Goal: Task Accomplishment & Management: Manage account settings

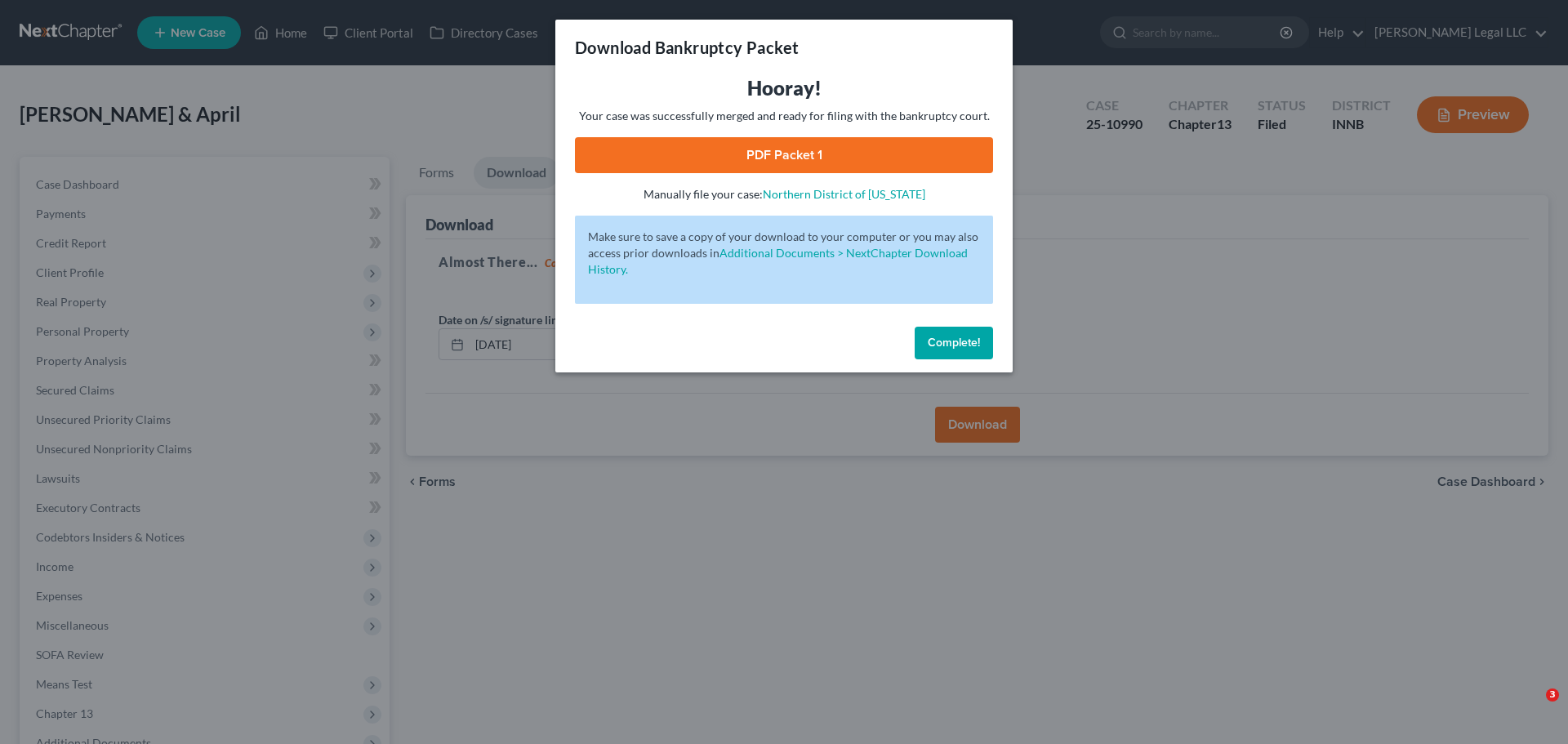
click at [946, 338] on span "Complete!" at bounding box center [954, 342] width 53 height 14
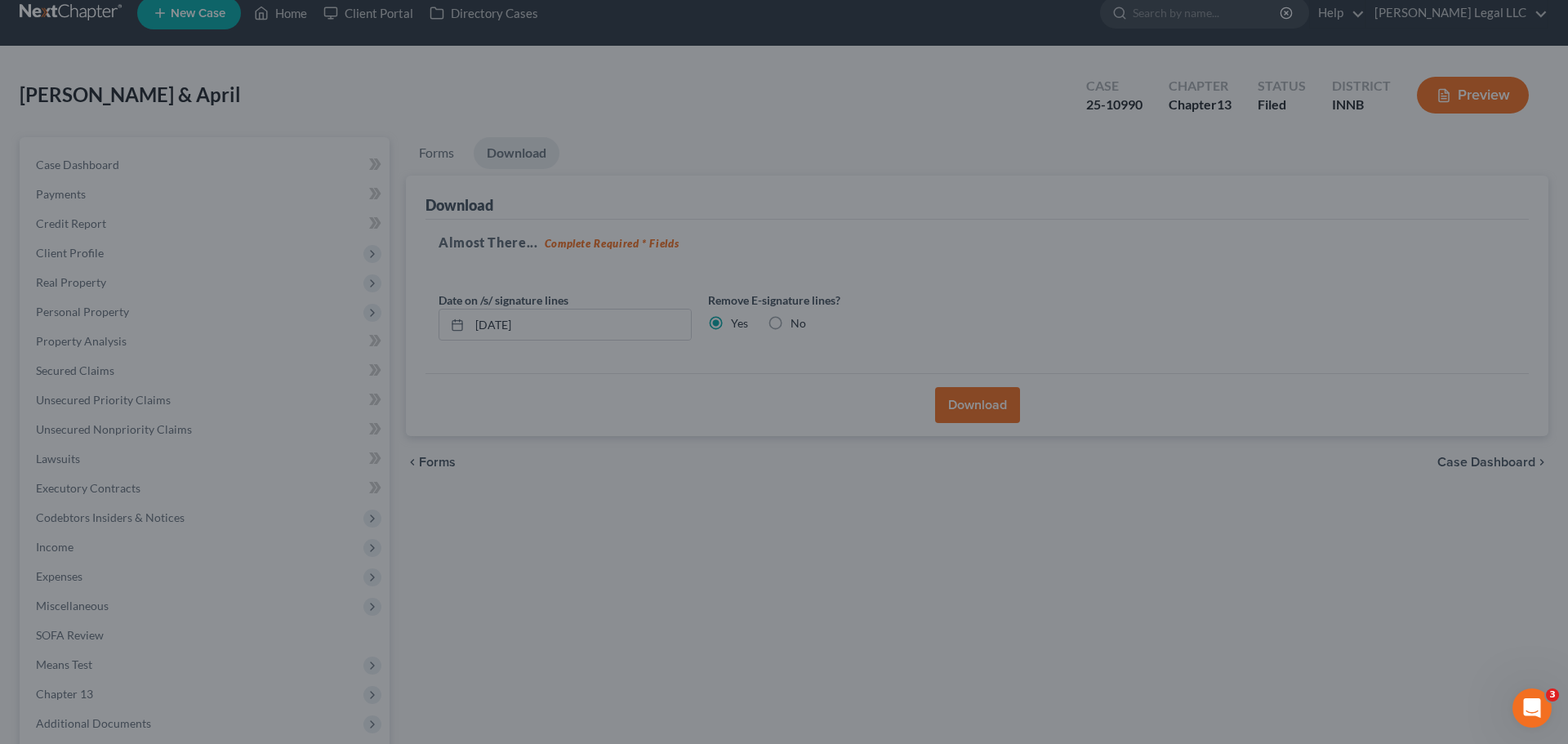
scroll to position [19, 0]
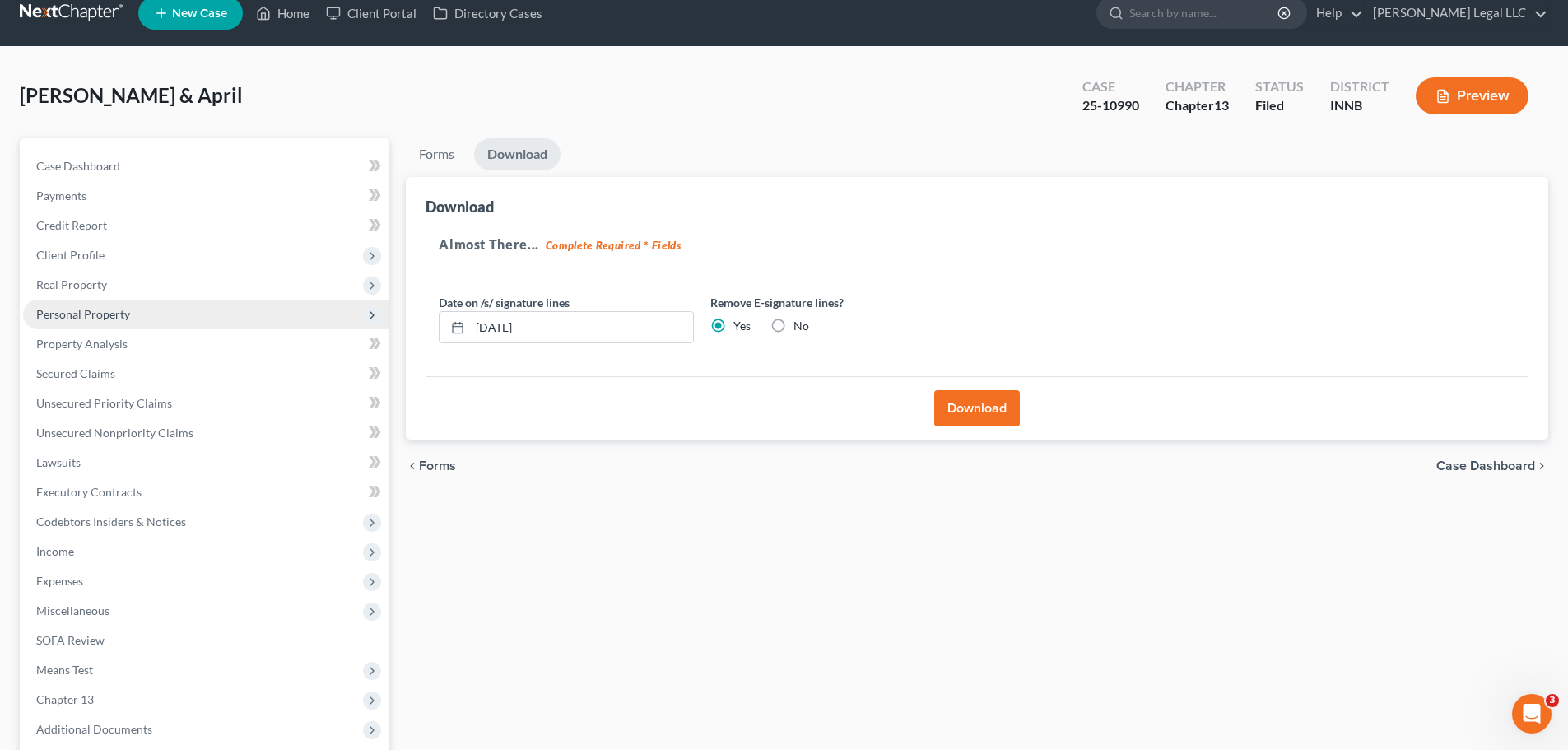
click at [68, 315] on span "Personal Property" at bounding box center [83, 313] width 94 height 14
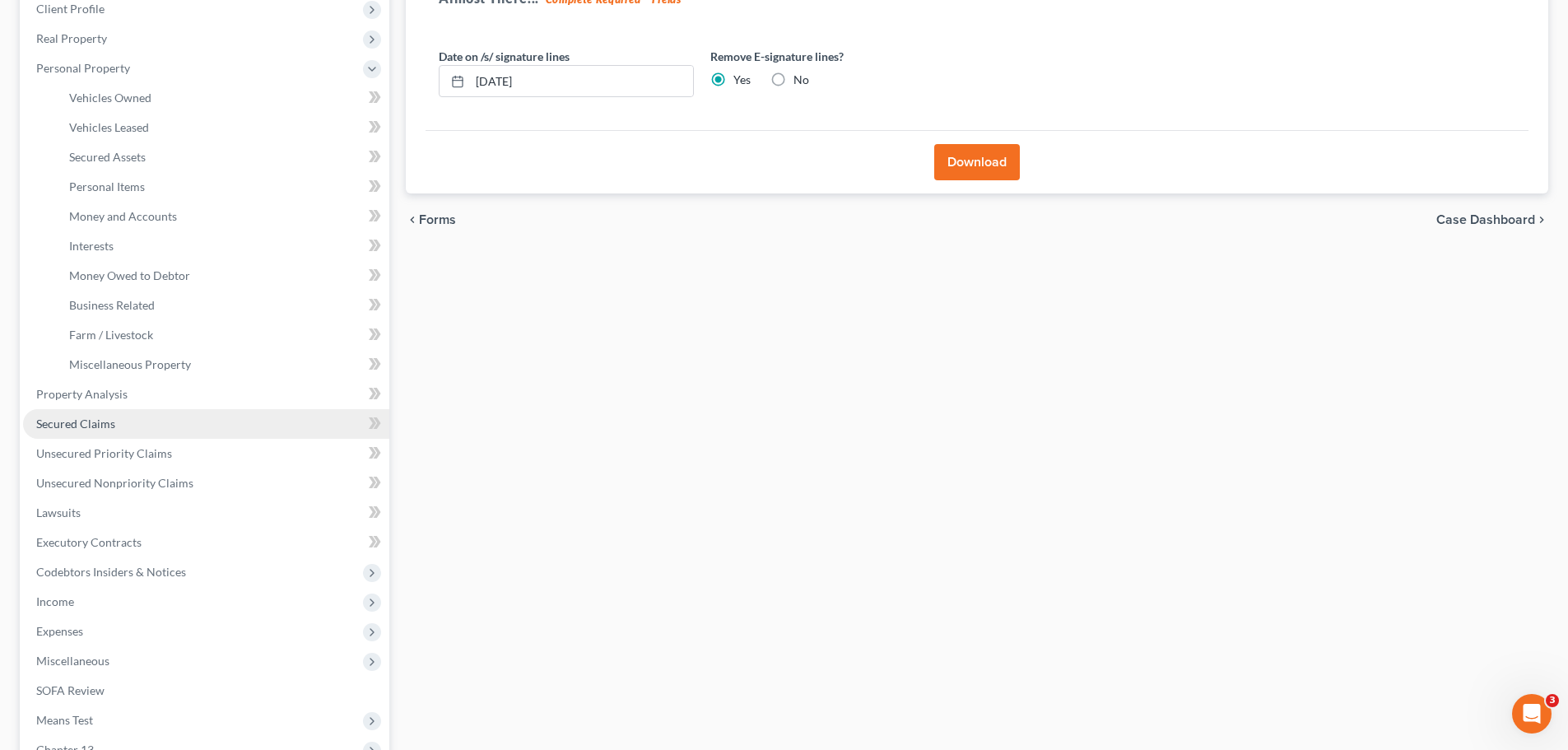
scroll to position [267, 0]
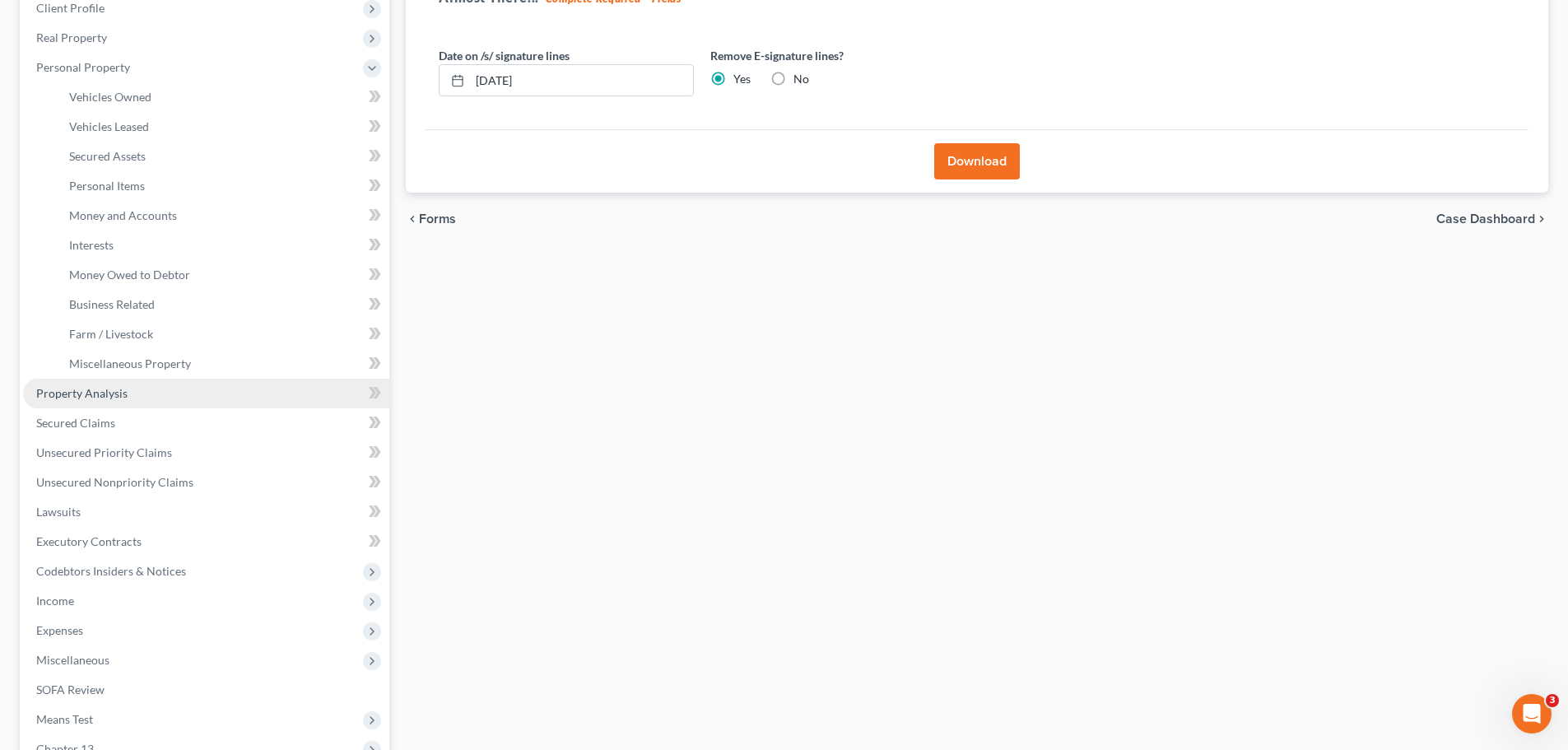
click at [114, 393] on span "Property Analysis" at bounding box center [81, 393] width 91 height 14
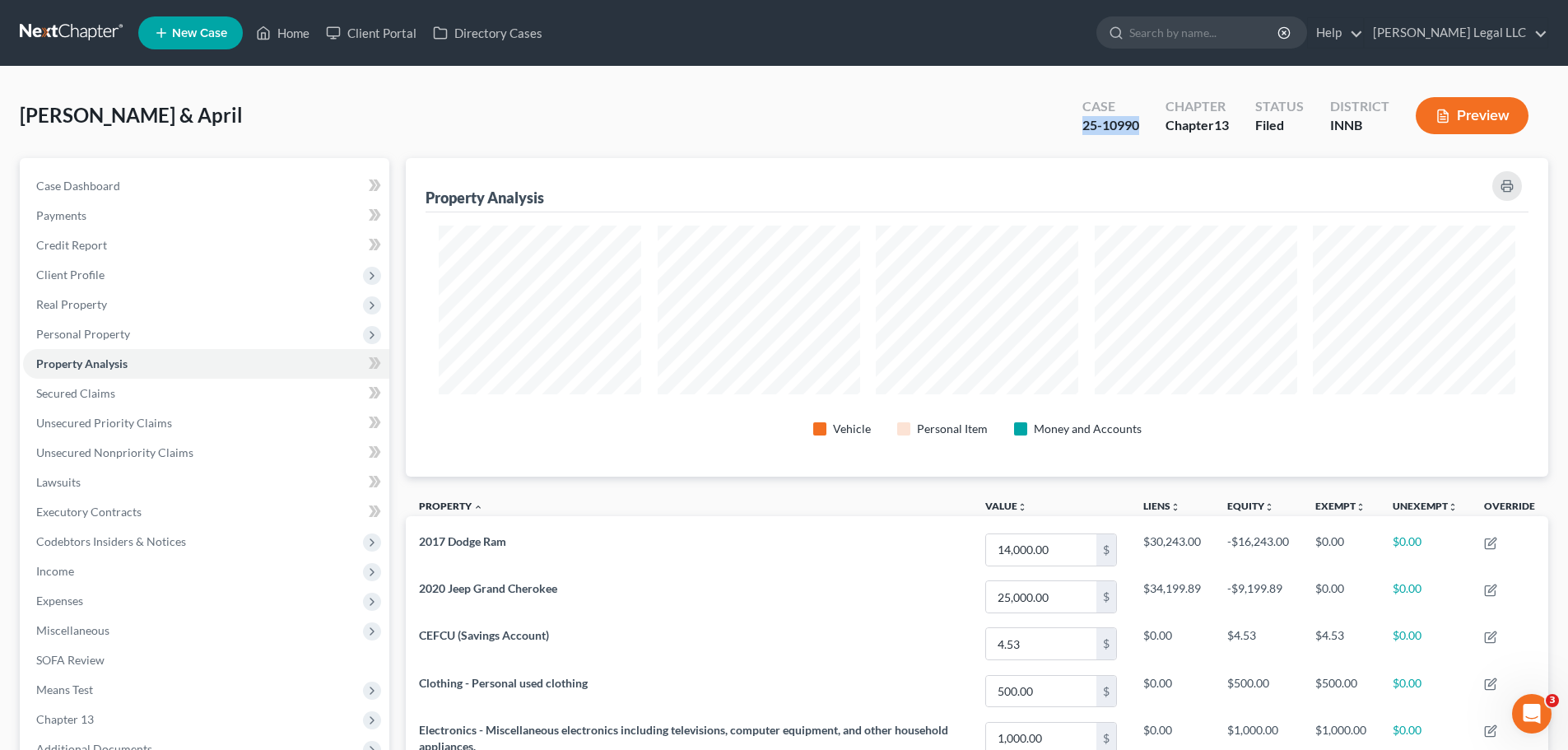
drag, startPoint x: 1142, startPoint y: 127, endPoint x: 1067, endPoint y: 132, distance: 75.2
click at [1069, 132] on div "Case 25-10990" at bounding box center [1110, 117] width 83 height 49
copy div "25-10990"
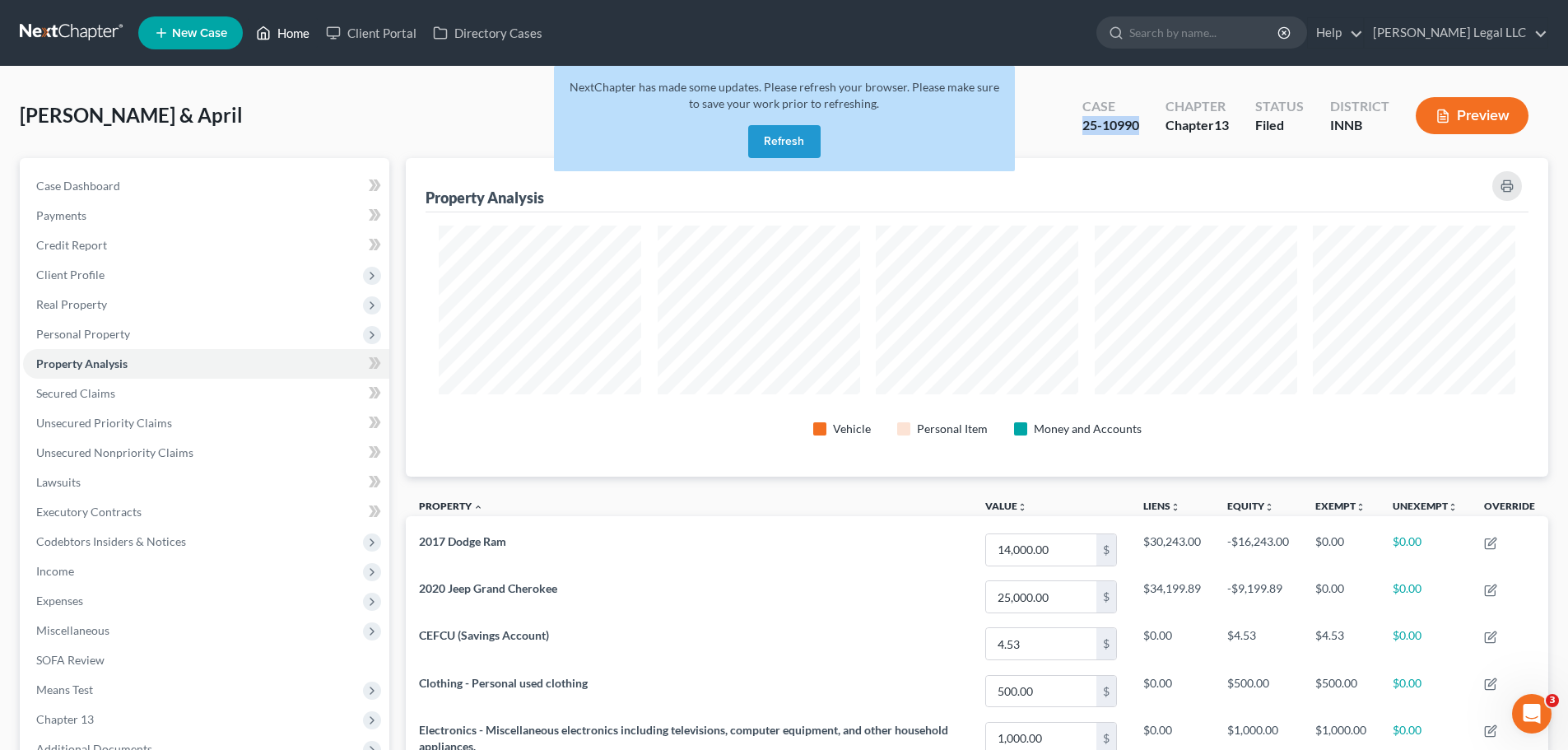
click at [294, 36] on link "Home" at bounding box center [283, 32] width 70 height 30
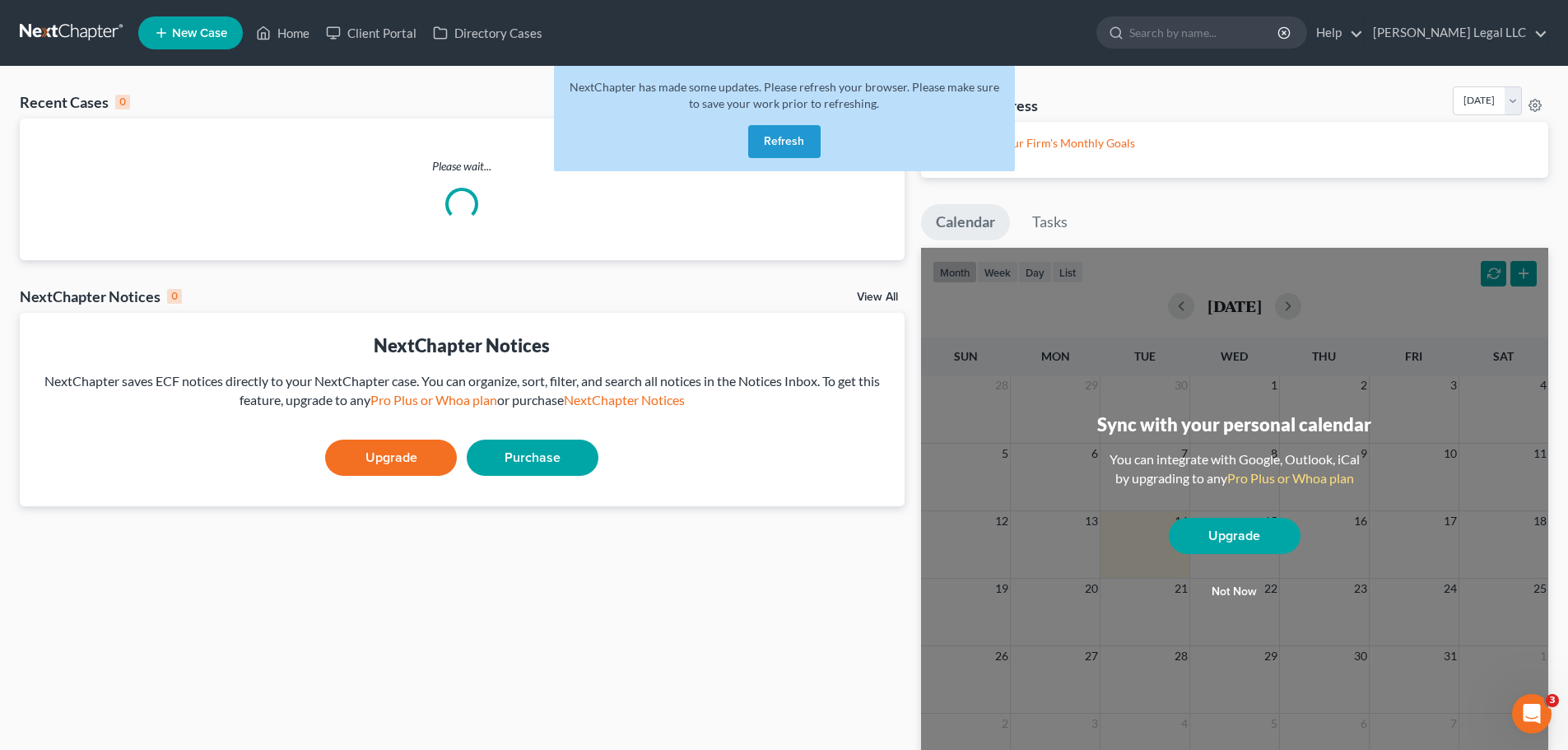
click at [775, 135] on button "Refresh" at bounding box center [784, 141] width 73 height 33
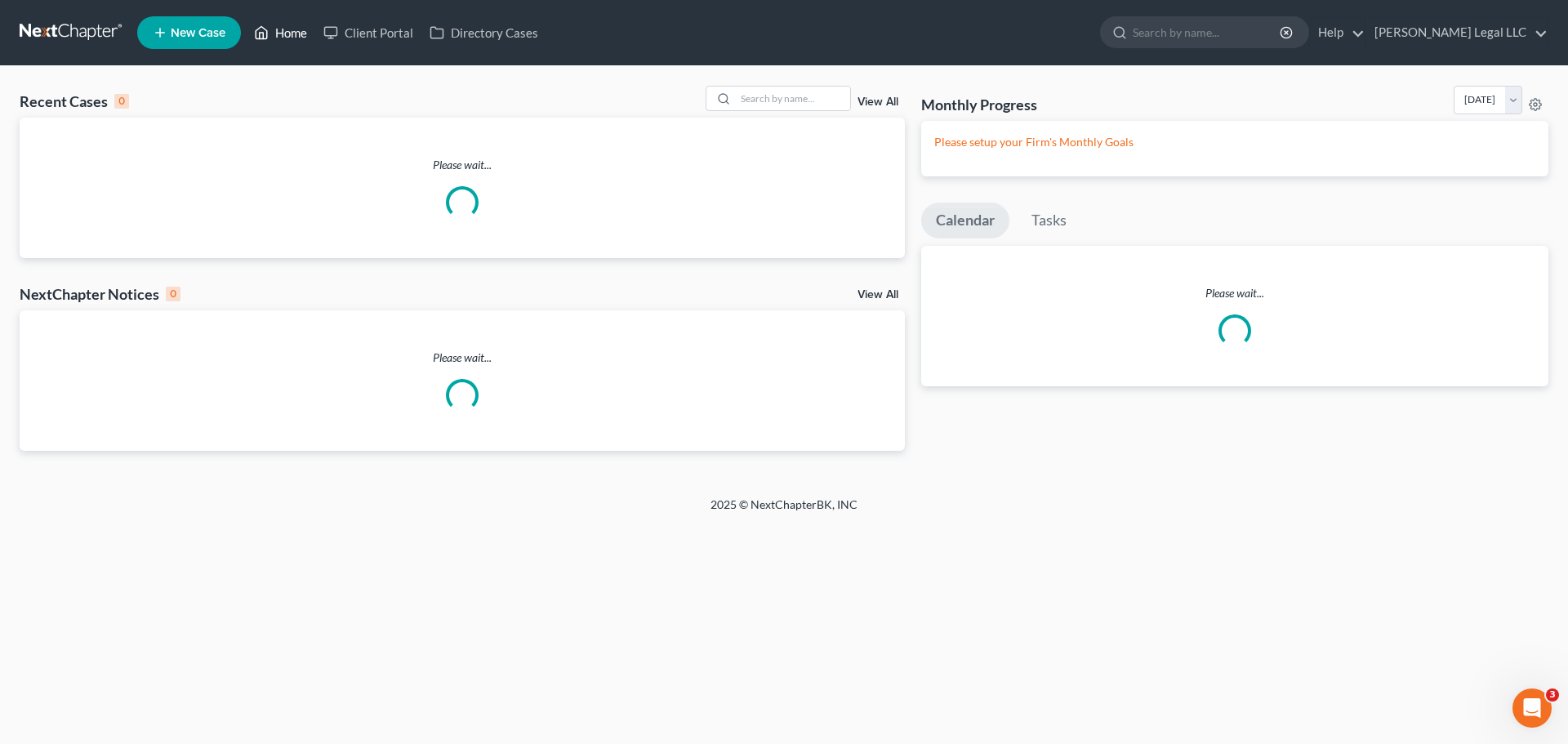
click at [273, 33] on link "Home" at bounding box center [281, 32] width 70 height 30
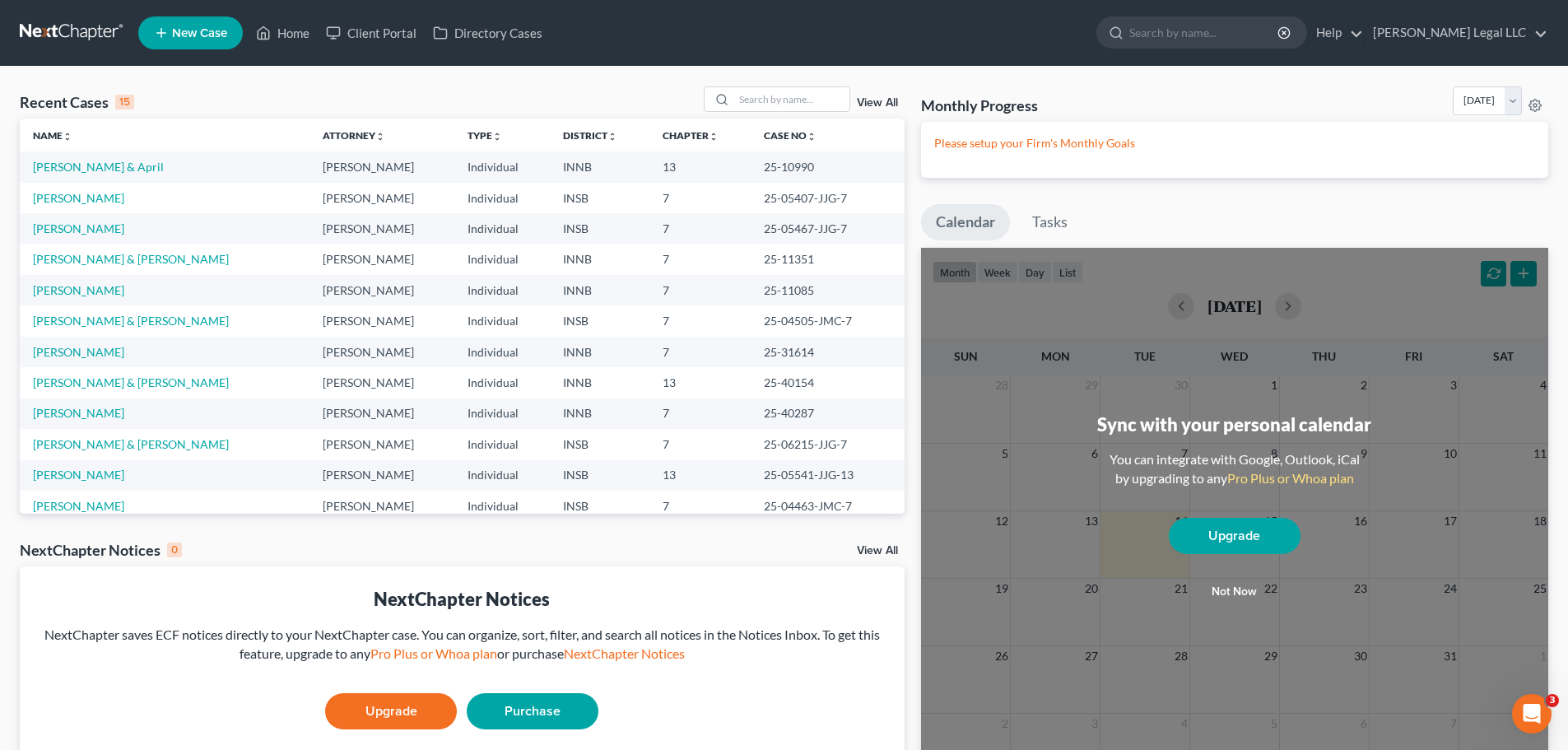
click at [874, 99] on link "View All" at bounding box center [878, 103] width 41 height 11
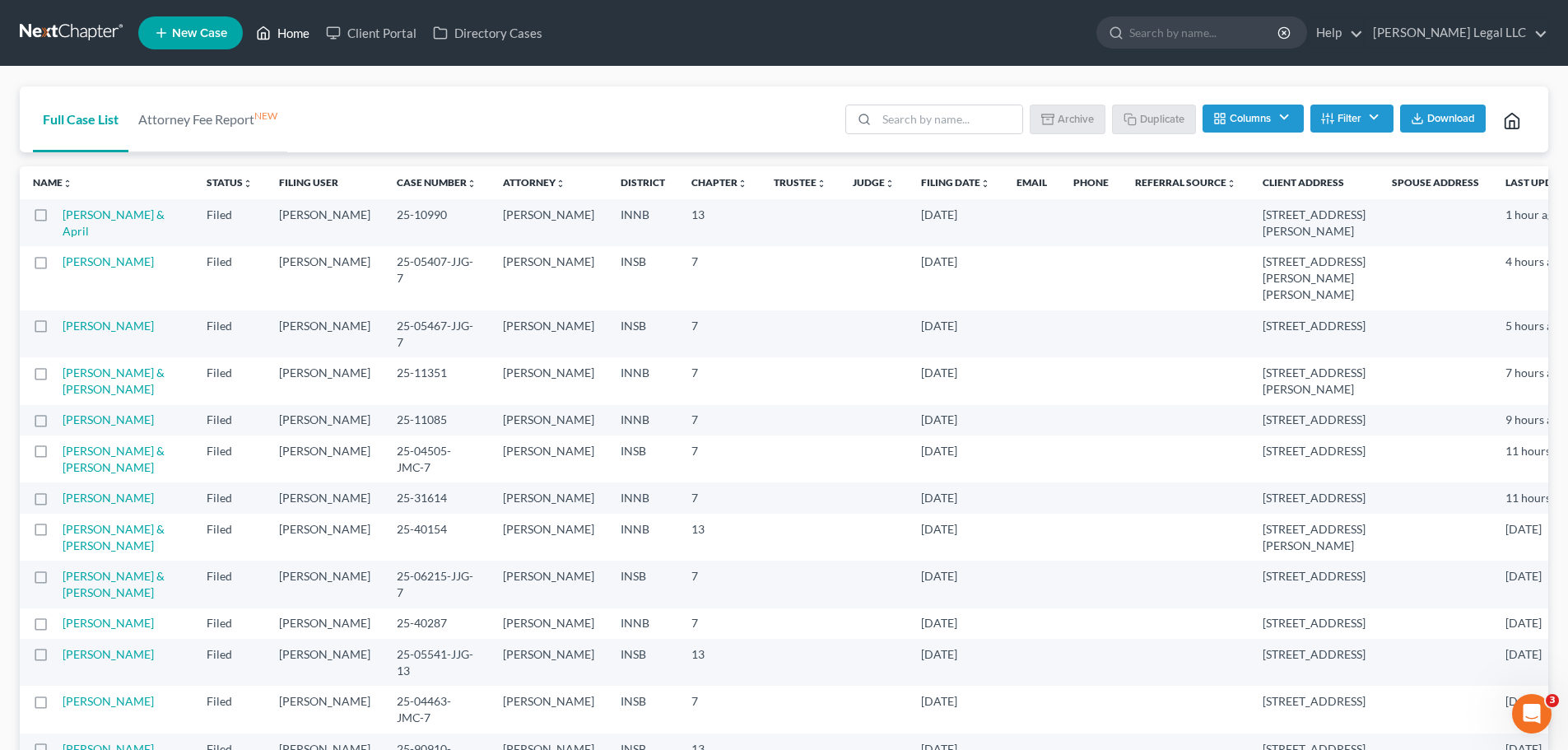
click at [267, 27] on icon at bounding box center [263, 32] width 15 height 20
